Goal: Information Seeking & Learning: Learn about a topic

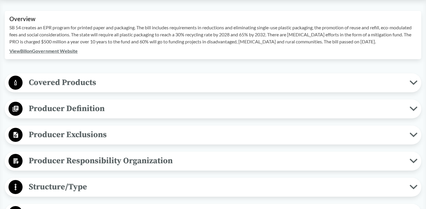
scroll to position [205, 0]
click at [409, 89] on span "Covered Products" at bounding box center [216, 82] width 387 height 13
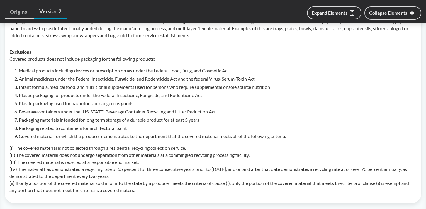
scroll to position [293, 0]
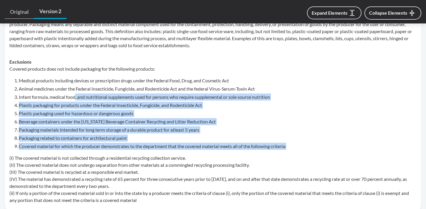
drag, startPoint x: 299, startPoint y: 152, endPoint x: 83, endPoint y: 107, distance: 220.7
click at [80, 105] on ol "Medical products including devices or prescription drugs under the Federal Food…" at bounding box center [218, 113] width 398 height 73
click at [154, 134] on li "Packaging materials intended for long term storage of a durable product for atl…" at bounding box center [218, 129] width 398 height 7
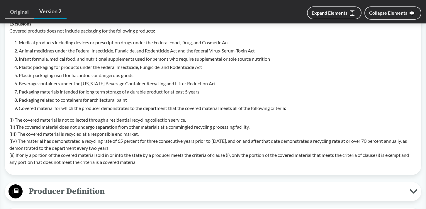
scroll to position [323, 0]
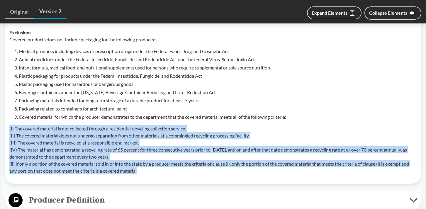
drag, startPoint x: 164, startPoint y: 179, endPoint x: 38, endPoint y: 148, distance: 130.0
click at [7, 137] on td "Exclusions Covered products does not include packaging for the following produc…" at bounding box center [213, 101] width 413 height 155
click at [152, 175] on p "(I) The covered material is not collected through a residential recycling colle…" at bounding box center [213, 149] width 408 height 49
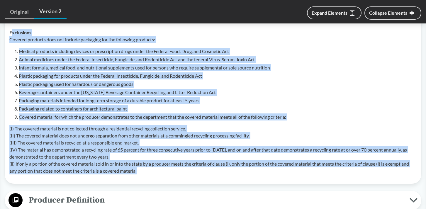
drag, startPoint x: 155, startPoint y: 178, endPoint x: 11, endPoint y: 41, distance: 198.5
click at [11, 41] on div "Exclusions Covered products does not include packaging for the following produc…" at bounding box center [213, 102] width 408 height 146
click at [113, 142] on p "(I) The covered material is not collected through a residential recycling colle…" at bounding box center [213, 149] width 408 height 49
drag, startPoint x: 144, startPoint y: 181, endPoint x: 8, endPoint y: 40, distance: 195.5
click at [8, 40] on td "Exclusions Covered products does not include packaging for the following produc…" at bounding box center [213, 101] width 413 height 155
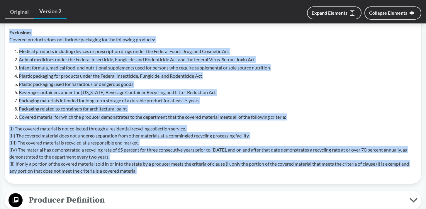
copy div "Exclusions Covered products does not include packaging for the following produc…"
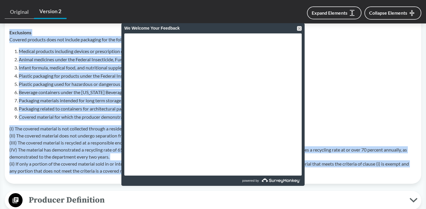
click at [50, 157] on p "(I) The covered material is not collected through a residential recycling colle…" at bounding box center [213, 149] width 408 height 49
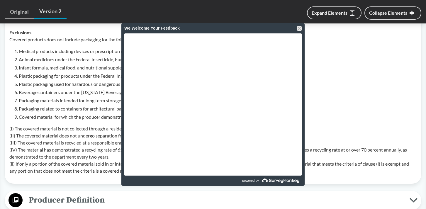
click at [101, 153] on p "(I) The covered material is not collected through a residential recycling colle…" at bounding box center [213, 149] width 408 height 49
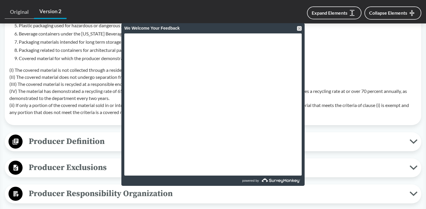
scroll to position [352, 0]
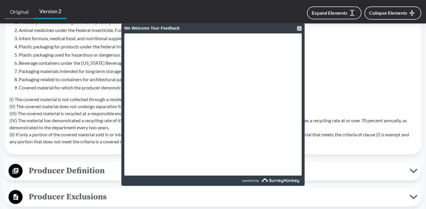
click at [300, 28] on div at bounding box center [299, 28] width 5 height 5
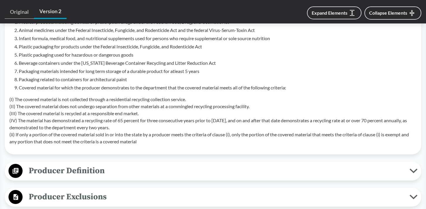
click at [258, 130] on p "(I) The covered material is not collected through a residential recycling colle…" at bounding box center [213, 120] width 408 height 49
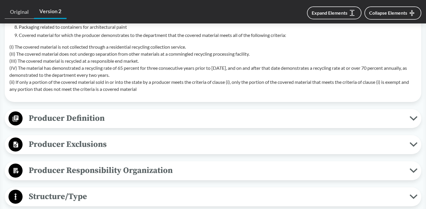
scroll to position [411, 0]
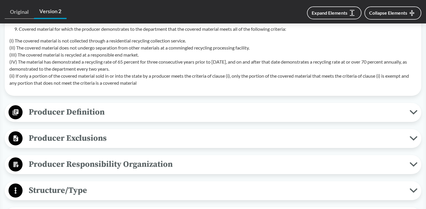
click at [389, 117] on span "Producer Definition" at bounding box center [216, 112] width 387 height 13
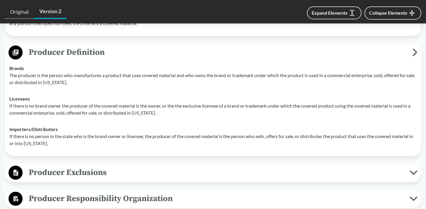
scroll to position [470, 0]
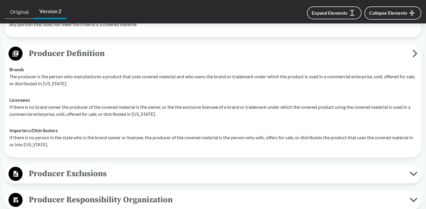
click at [266, 180] on span "Producer Exclusions" at bounding box center [216, 173] width 387 height 13
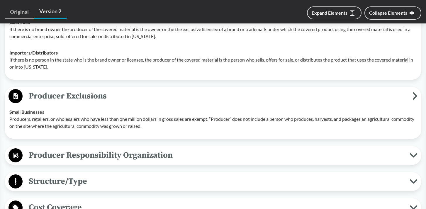
scroll to position [558, 0]
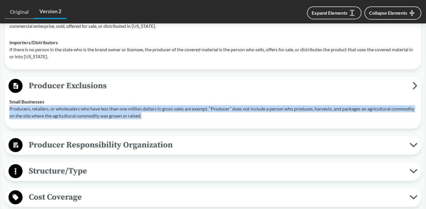
drag, startPoint x: 202, startPoint y: 126, endPoint x: 7, endPoint y: 116, distance: 195.1
click at [7, 116] on td "Small Businesses Producers, retailers, or wholesalers who have less than one mi…" at bounding box center [213, 109] width 413 height 31
click at [187, 119] on p "Producers, retailers, or wholesalers who have less than one million dollars in …" at bounding box center [213, 112] width 408 height 14
drag, startPoint x: 187, startPoint y: 122, endPoint x: 10, endPoint y: 114, distance: 177.2
click at [10, 114] on p "Producers, retailers, or wholesalers who have less than one million dollars in …" at bounding box center [213, 112] width 408 height 14
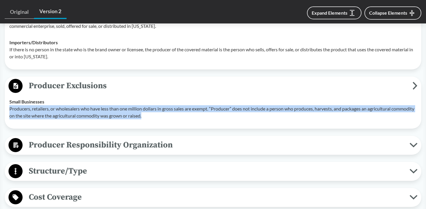
click at [170, 119] on p "Producers, retailers, or wholesalers who have less than one million dollars in …" at bounding box center [213, 112] width 408 height 14
drag, startPoint x: 176, startPoint y: 125, endPoint x: 10, endPoint y: 114, distance: 166.5
click at [10, 114] on p "Producers, retailers, or wholesalers who have less than one million dollars in …" at bounding box center [213, 112] width 408 height 14
click at [188, 124] on td "Small Businesses Producers, retailers, or wholesalers who have less than one mi…" at bounding box center [213, 109] width 413 height 31
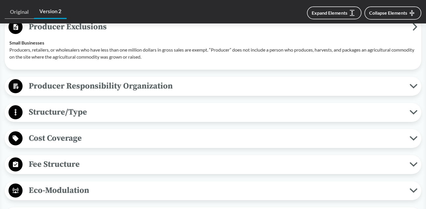
scroll to position [616, 0]
click at [412, 88] on icon at bounding box center [414, 86] width 6 height 3
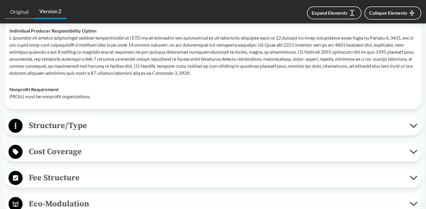
scroll to position [734, 0]
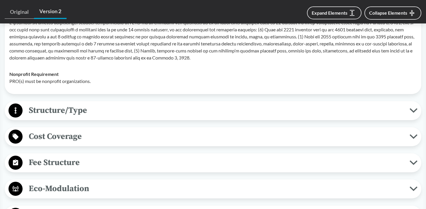
click at [298, 117] on span "Structure/Type" at bounding box center [216, 110] width 387 height 13
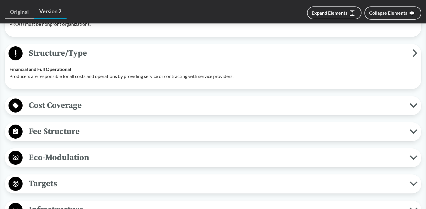
scroll to position [792, 0]
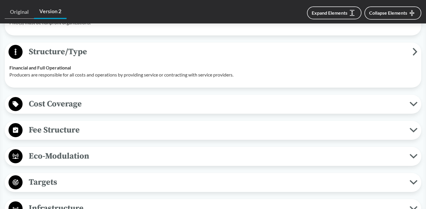
click at [286, 111] on span "Cost Coverage" at bounding box center [216, 103] width 387 height 13
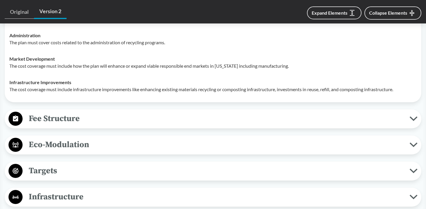
scroll to position [939, 0]
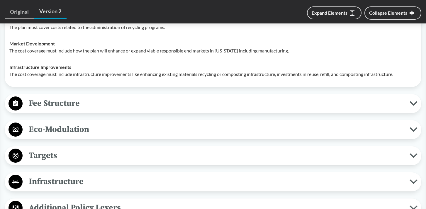
click at [371, 106] on span "Fee Structure" at bounding box center [216, 103] width 387 height 13
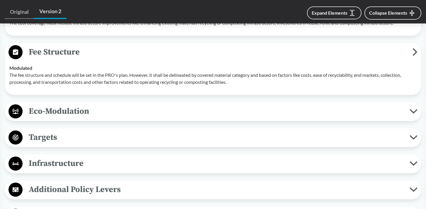
scroll to position [1027, 0]
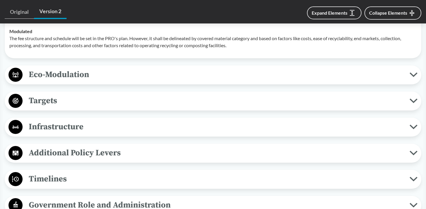
click at [330, 102] on span "Targets" at bounding box center [216, 100] width 387 height 13
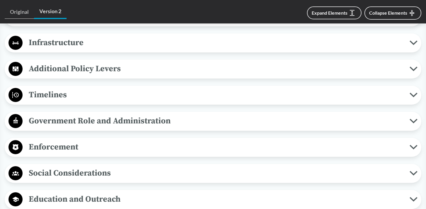
scroll to position [1233, 0]
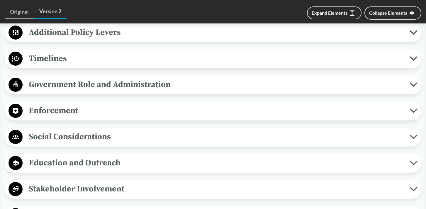
click at [363, 65] on span "Timelines" at bounding box center [216, 58] width 387 height 13
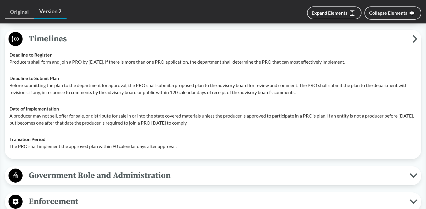
scroll to position [1262, 0]
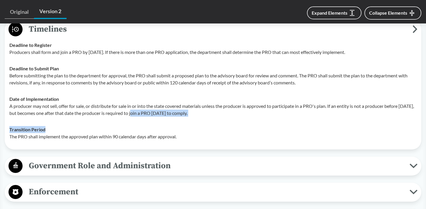
drag, startPoint x: 204, startPoint y: 139, endPoint x: 151, endPoint y: 119, distance: 56.9
click at [151, 119] on tbody "Deadline to Register Producers shall form and join a PRO by January 1, 2024. If…" at bounding box center [213, 91] width 413 height 108
click at [164, 117] on p "A producer may not sell, offer for sale, or distribute for sale in or into the …" at bounding box center [213, 110] width 408 height 14
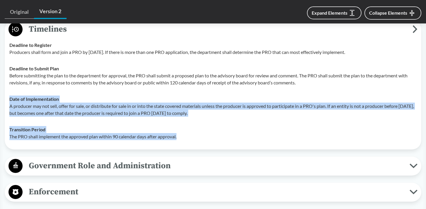
drag, startPoint x: 188, startPoint y: 145, endPoint x: 82, endPoint y: 109, distance: 111.7
click at [82, 109] on tbody "Deadline to Register Producers shall form and join a PRO by January 1, 2024. If…" at bounding box center [213, 91] width 413 height 108
click at [119, 116] on p "A producer may not sell, offer for sale, or distribute for sale in or into the …" at bounding box center [213, 110] width 408 height 14
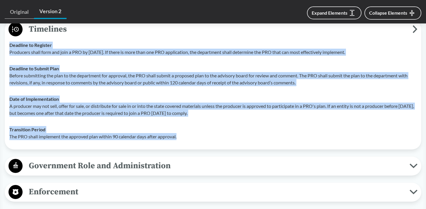
drag, startPoint x: 184, startPoint y: 146, endPoint x: 48, endPoint y: 112, distance: 140.1
click at [12, 111] on tbody "Deadline to Register Producers shall form and join a PRO by January 1, 2024. If…" at bounding box center [213, 91] width 413 height 108
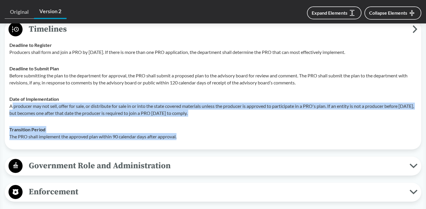
click at [173, 134] on div "Transition Period The PRO shall implement the approved plan within 90 calendar …" at bounding box center [213, 133] width 408 height 14
drag, startPoint x: 185, startPoint y: 143, endPoint x: 20, endPoint y: 113, distance: 167.9
click at [14, 113] on tbody "Deadline to Register Producers shall form and join a PRO by January 1, 2024. If…" at bounding box center [213, 91] width 413 height 108
click at [119, 130] on td "Transition Period The PRO shall implement the approved plan within 90 calendar …" at bounding box center [213, 133] width 413 height 23
drag, startPoint x: 186, startPoint y: 148, endPoint x: 18, endPoint y: 116, distance: 171.4
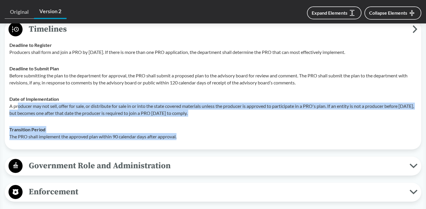
click at [18, 116] on tbody "Deadline to Register Producers shall form and join a PRO by January 1, 2024. If…" at bounding box center [213, 91] width 413 height 108
click at [167, 145] on td "Transition Period The PRO shall implement the approved plan within 90 calendar …" at bounding box center [213, 133] width 413 height 23
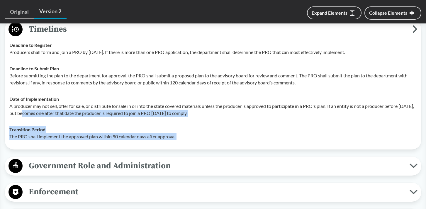
drag, startPoint x: 193, startPoint y: 145, endPoint x: 47, endPoint y: 117, distance: 149.1
click at [41, 120] on tbody "Deadline to Register Producers shall form and join a PRO by January 1, 2024. If…" at bounding box center [213, 91] width 413 height 108
click at [165, 136] on div "Transition Period The PRO shall implement the approved plan within 90 calendar …" at bounding box center [213, 133] width 408 height 14
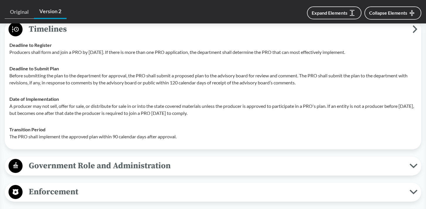
click at [273, 122] on td "Date of Implementation A producer may not sell, offer for sale, or distribute f…" at bounding box center [213, 106] width 413 height 31
click at [129, 72] on div "Deadline to Submit Plan Before submitting the plan to the department for approv…" at bounding box center [213, 75] width 408 height 21
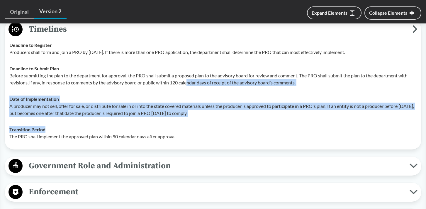
drag, startPoint x: 297, startPoint y: 136, endPoint x: 190, endPoint y: 91, distance: 116.5
click at [190, 91] on tbody "Deadline to Register Producers shall form and join a PRO by January 1, 2024. If…" at bounding box center [213, 91] width 413 height 108
click at [226, 100] on td "Date of Implementation A producer may not sell, offer for sale, or distribute f…" at bounding box center [213, 106] width 413 height 31
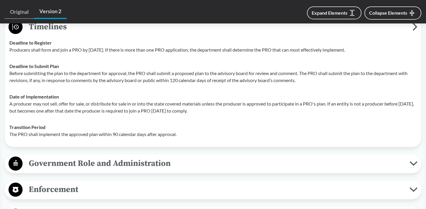
scroll to position [1254, 0]
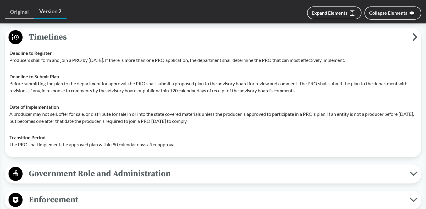
drag, startPoint x: 269, startPoint y: 129, endPoint x: 96, endPoint y: 122, distance: 172.7
click at [96, 122] on p "A producer may not sell, offer for sale, or distribute for sale in or into the …" at bounding box center [213, 118] width 408 height 14
click at [245, 124] on p "A producer may not sell, offer for sale, or distribute for sale in or into the …" at bounding box center [213, 118] width 408 height 14
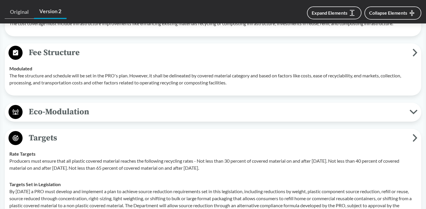
scroll to position [961, 0]
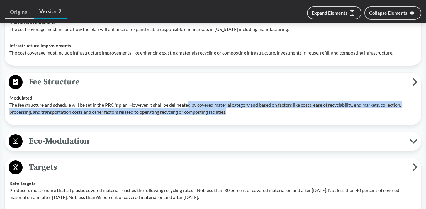
drag, startPoint x: 294, startPoint y: 124, endPoint x: 191, endPoint y: 108, distance: 103.9
click at [191, 108] on td "Modulated The fee structure and schedule will be set in the PRO's plan. However…" at bounding box center [213, 105] width 413 height 31
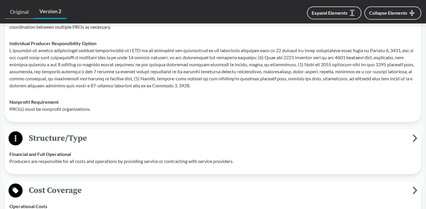
scroll to position [696, 0]
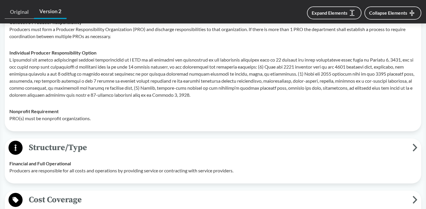
click at [26, 103] on td "Individual Producer Responsibility Option" at bounding box center [213, 74] width 413 height 59
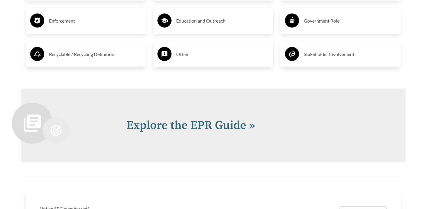
scroll to position [1115, 0]
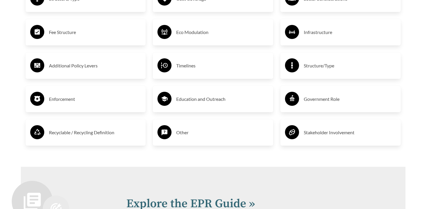
click at [75, 81] on div "Covered Products Producer Exclusions Structure/Type Fee Structure Additional Po…" at bounding box center [86, 32] width 128 height 248
click at [55, 104] on h3 "Enforcement" at bounding box center [95, 99] width 92 height 9
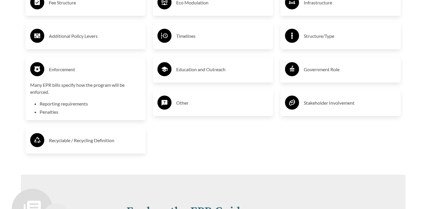
scroll to position [1145, 0]
click at [59, 72] on h3 "Enforcement" at bounding box center [95, 69] width 92 height 9
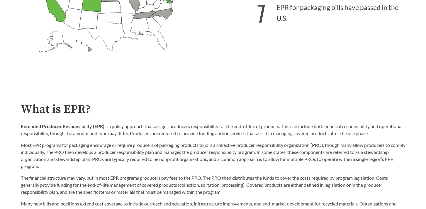
scroll to position [235, 0]
click at [55, 163] on p "Most EPR programs for packaging encourage or require producers of packaging pro…" at bounding box center [213, 156] width 385 height 28
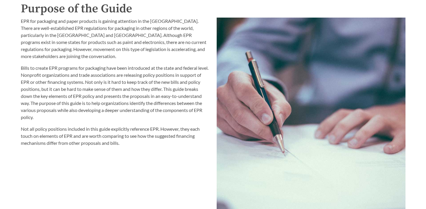
scroll to position [469, 0]
